Goal: Transaction & Acquisition: Obtain resource

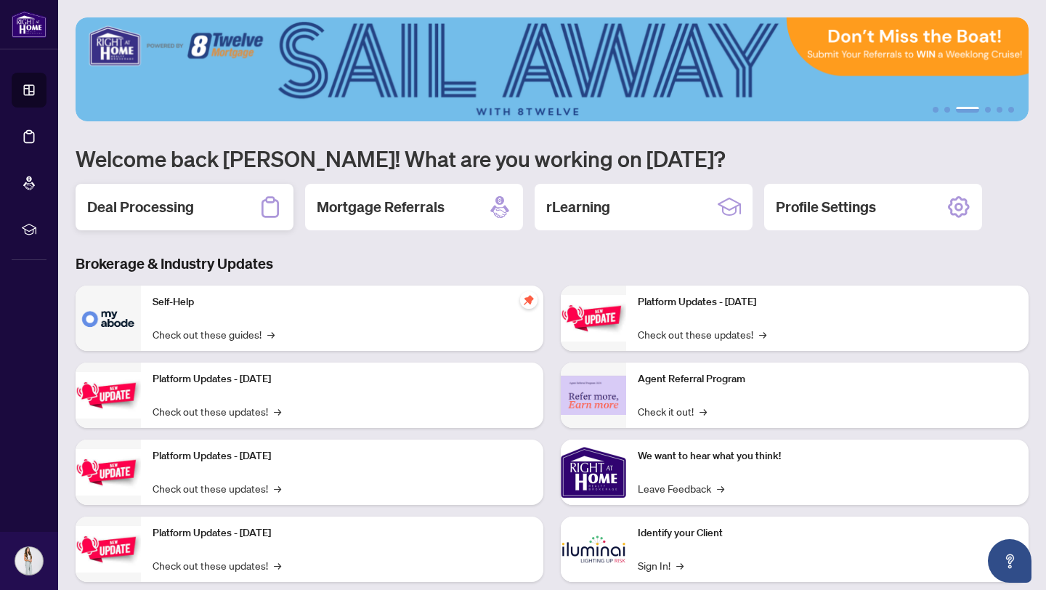
click at [216, 188] on div "Deal Processing" at bounding box center [185, 207] width 218 height 46
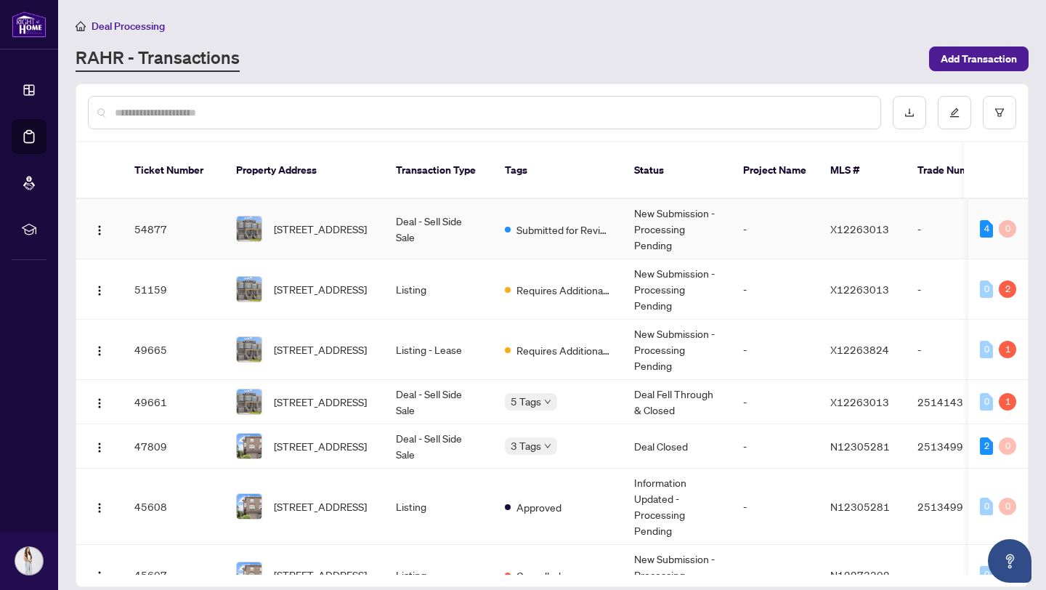
click at [466, 232] on td "Deal - Sell Side Sale" at bounding box center [438, 229] width 109 height 60
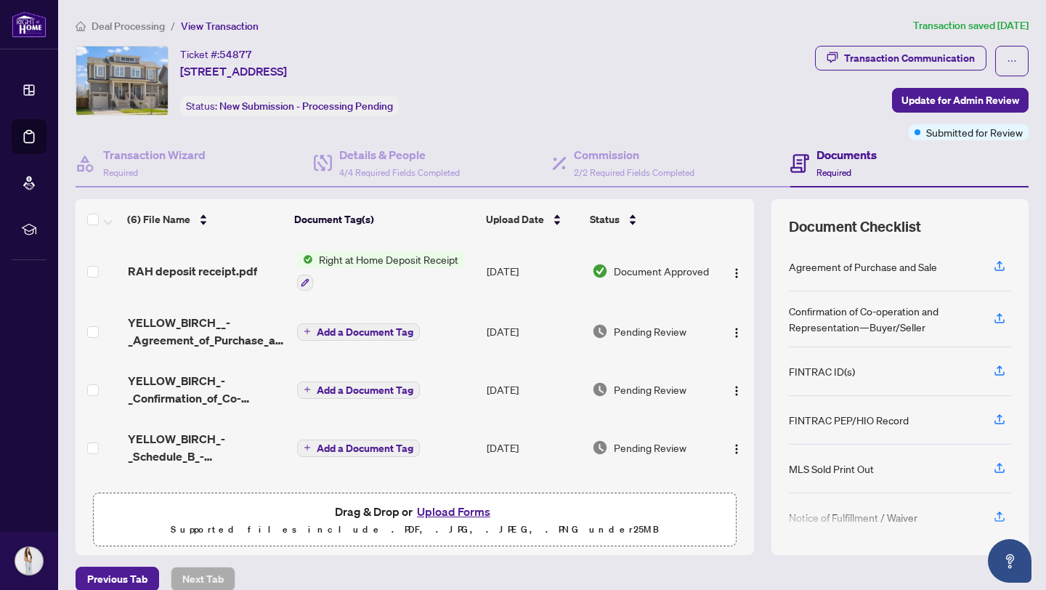
click at [393, 259] on span "Right at Home Deposit Receipt" at bounding box center [388, 259] width 151 height 16
click at [223, 272] on span "RAH deposit receipt.pdf" at bounding box center [192, 270] width 129 height 17
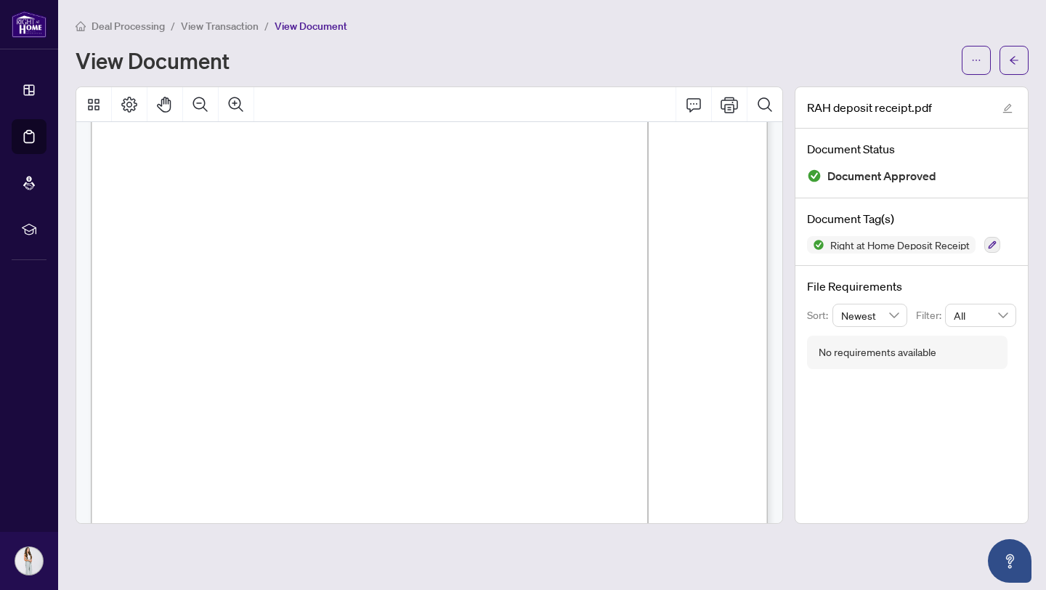
scroll to position [83, 0]
click at [978, 65] on span "button" at bounding box center [976, 60] width 10 height 23
click at [911, 91] on span "Download" at bounding box center [923, 91] width 110 height 16
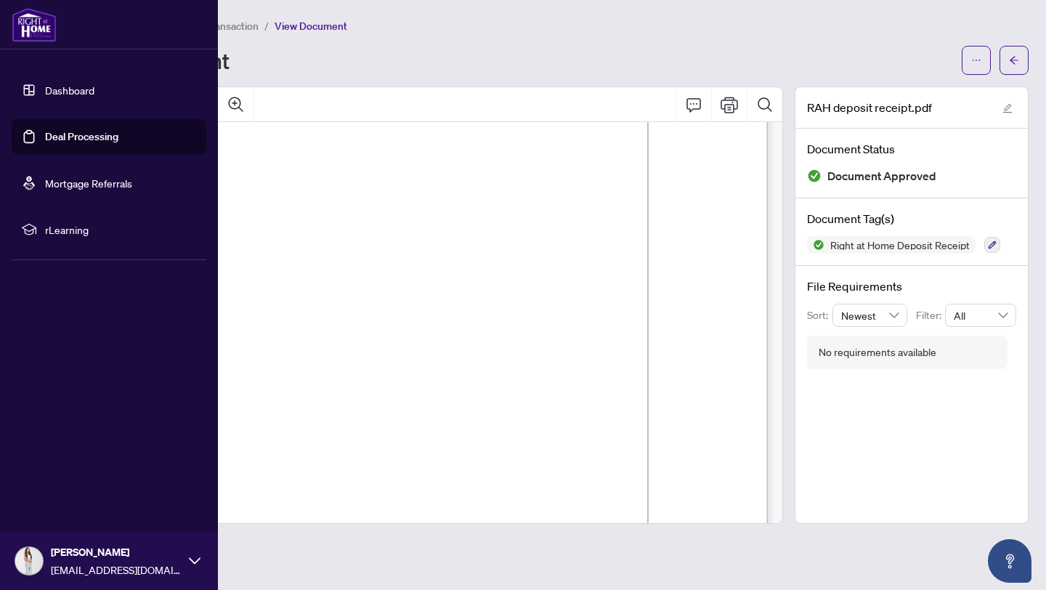
click at [45, 143] on link "Deal Processing" at bounding box center [81, 136] width 73 height 13
